Goal: Information Seeking & Learning: Learn about a topic

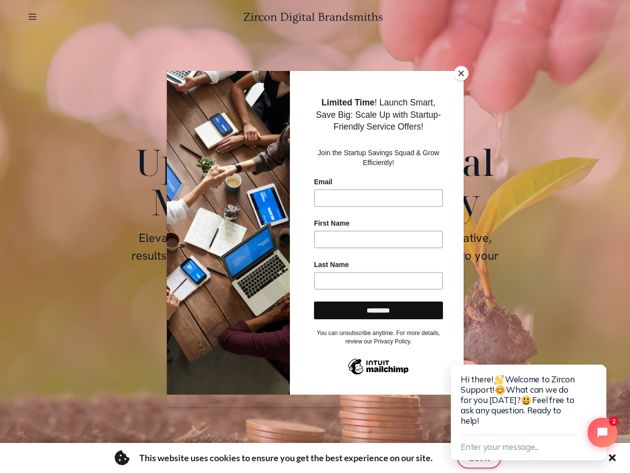
scroll to position [0, 1625]
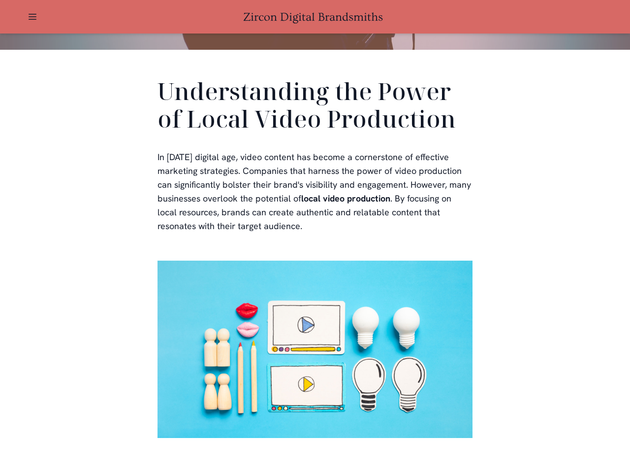
scroll to position [1909, 0]
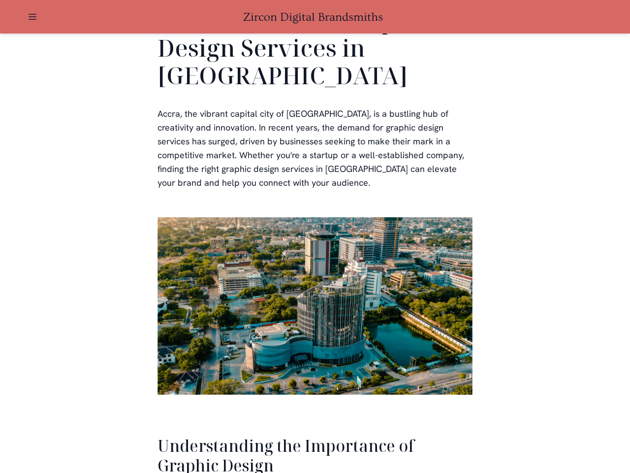
scroll to position [2023, 0]
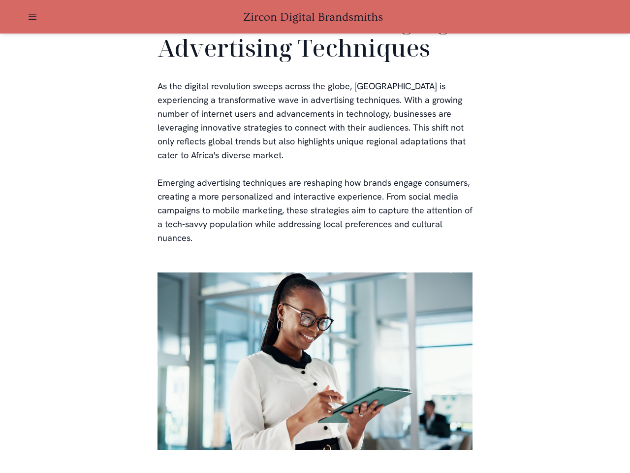
scroll to position [2001, 0]
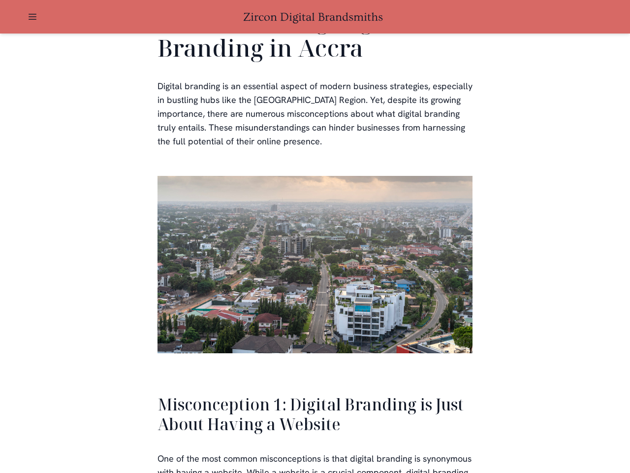
scroll to position [2143, 0]
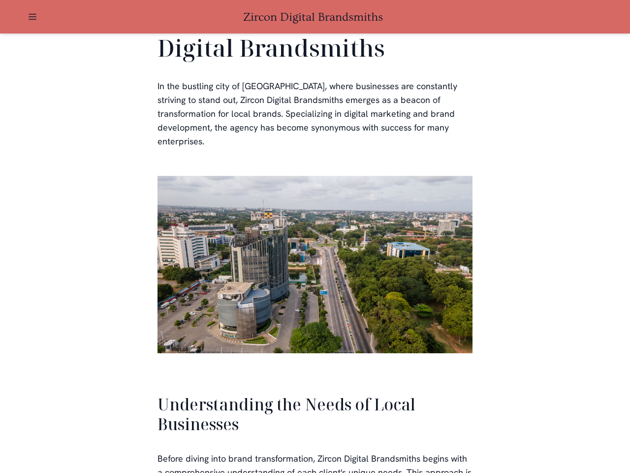
scroll to position [2100, 0]
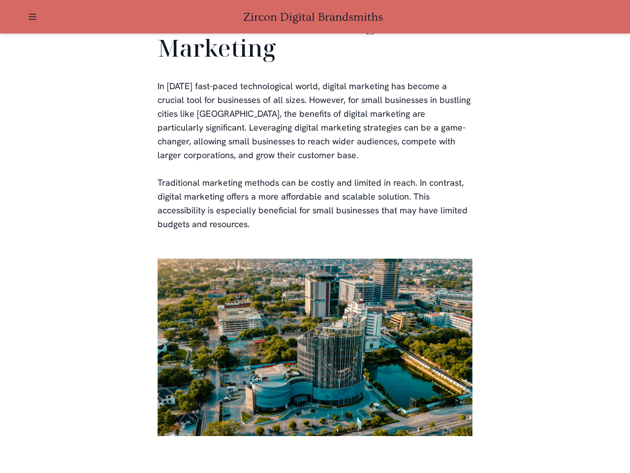
scroll to position [1932, 0]
